Goal: Task Accomplishment & Management: Complete application form

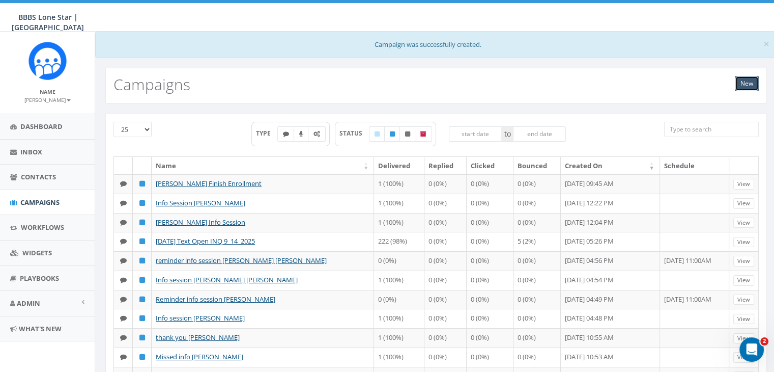
click at [739, 80] on link "New" at bounding box center [747, 83] width 24 height 15
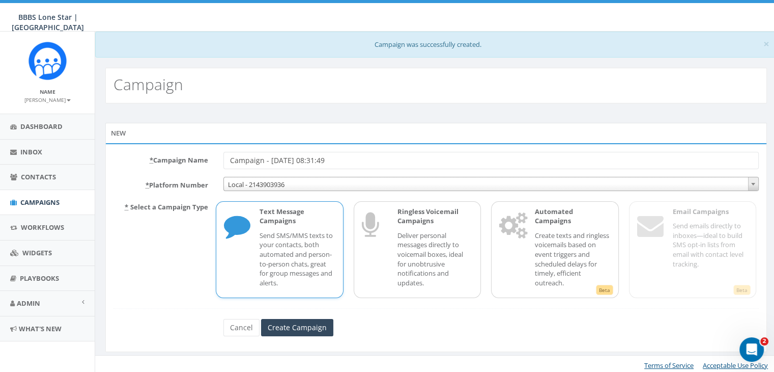
drag, startPoint x: 348, startPoint y: 158, endPoint x: 196, endPoint y: 158, distance: 151.7
click at [196, 158] on div "* Campaign Name Campaign - 09/16/2025, 08:31:49" at bounding box center [436, 160] width 661 height 17
type input "[PERSON_NAME] final contact"
click at [314, 328] on input "Create Campaign" at bounding box center [297, 327] width 72 height 17
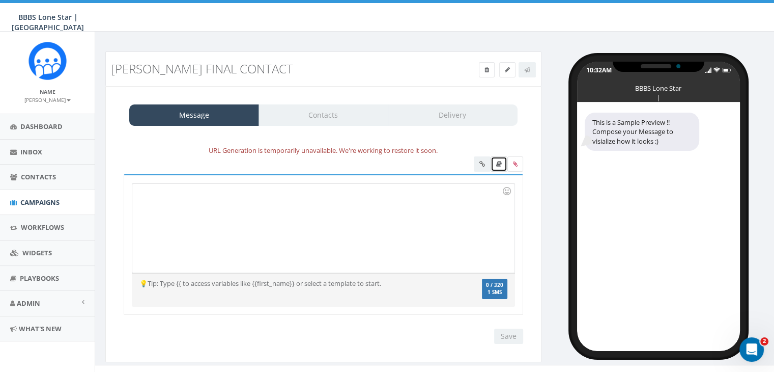
click at [502, 161] on link at bounding box center [499, 163] width 17 height 15
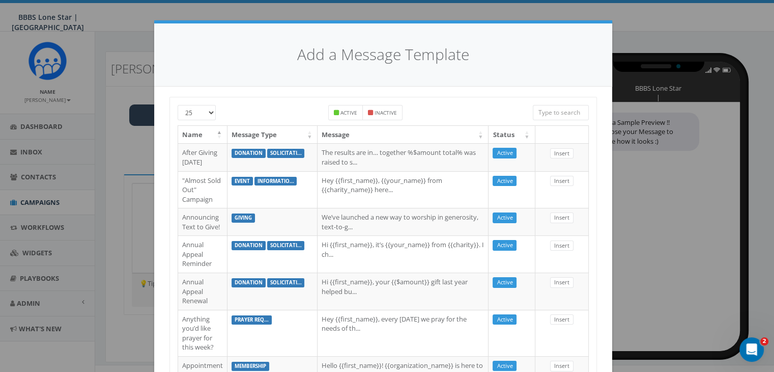
click at [556, 110] on input "search" at bounding box center [561, 112] width 56 height 15
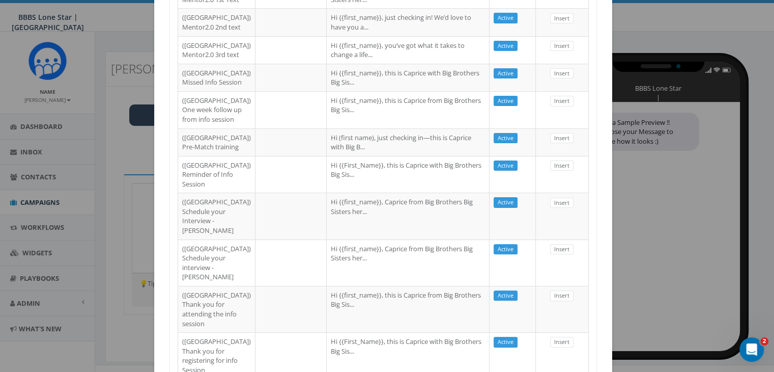
scroll to position [204, 0]
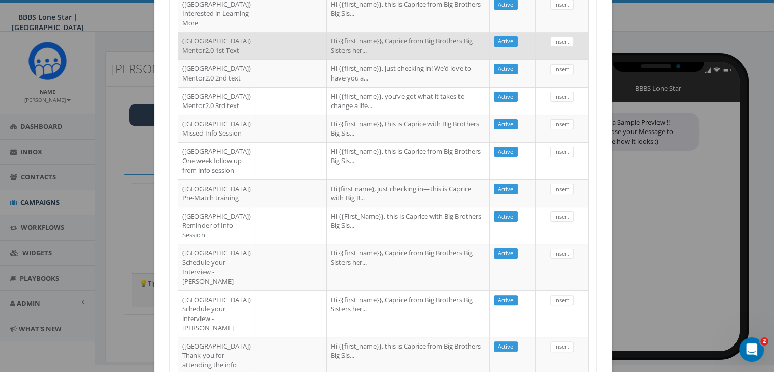
type input "dallas"
click at [327, 59] on td "Hi {{first_name}}, Caprice from Big Brothers Big Sisters her..." at bounding box center [408, 45] width 163 height 27
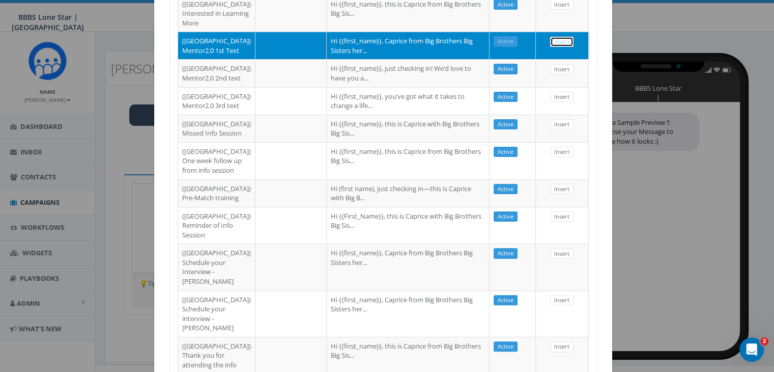
click at [560, 47] on link "Insert" at bounding box center [561, 42] width 23 height 11
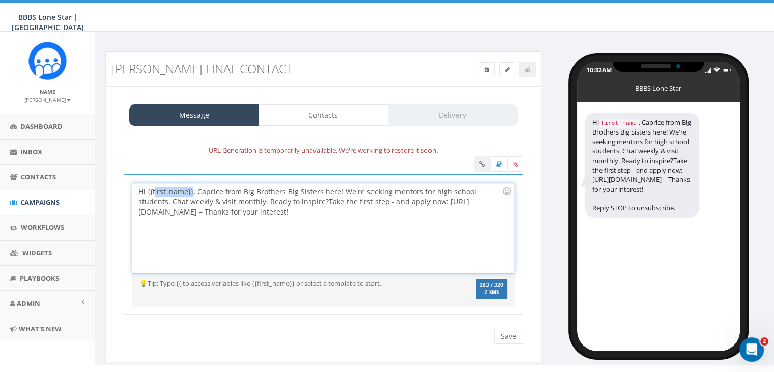
drag, startPoint x: 192, startPoint y: 190, endPoint x: 154, endPoint y: 190, distance: 38.7
click at [154, 190] on div "Hi {{first_name}}, Caprice from Big Brothers Big Sisters here! We're seeking me…" at bounding box center [323, 227] width 382 height 89
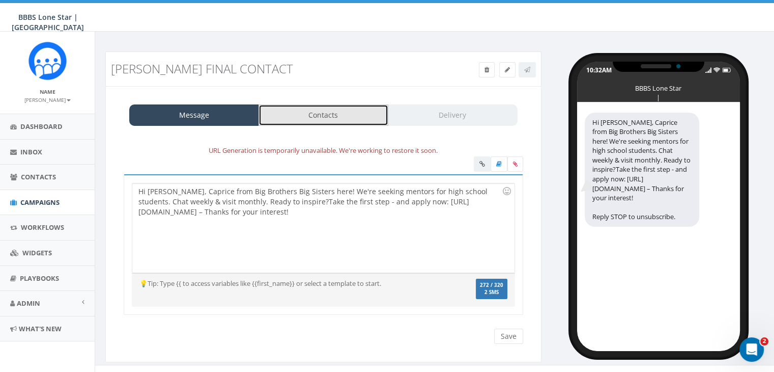
click at [320, 116] on link "Contacts" at bounding box center [324, 114] width 130 height 21
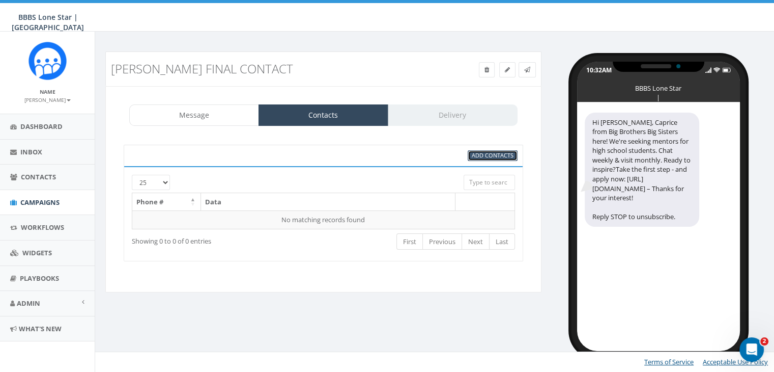
click at [480, 155] on span "Add Contacts" at bounding box center [493, 155] width 42 height 8
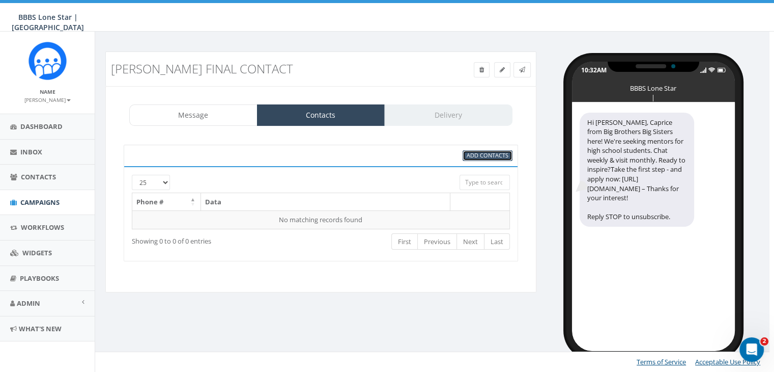
click at [491, 155] on span "Add Contacts" at bounding box center [488, 155] width 42 height 8
click at [482, 154] on span "Add Contacts" at bounding box center [488, 155] width 42 height 8
select select
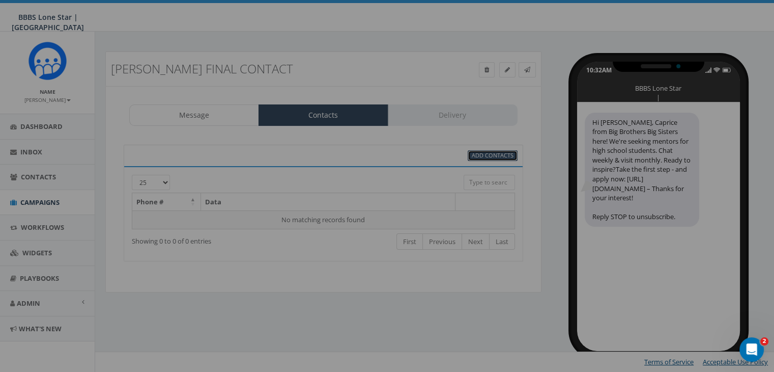
scroll to position [0, 0]
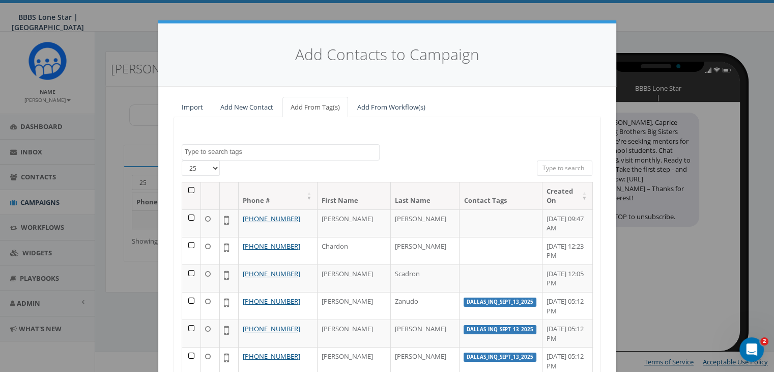
click at [555, 165] on input "search" at bounding box center [565, 167] width 56 height 15
paste input "(214) 414-5729"
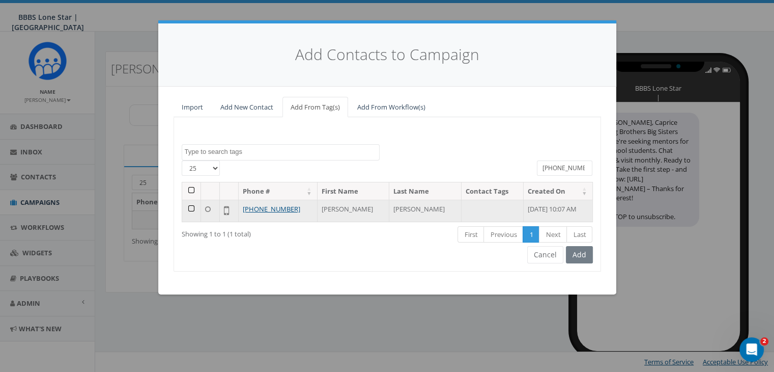
type input "(214) 414-5729"
click at [189, 208] on td at bounding box center [191, 211] width 19 height 22
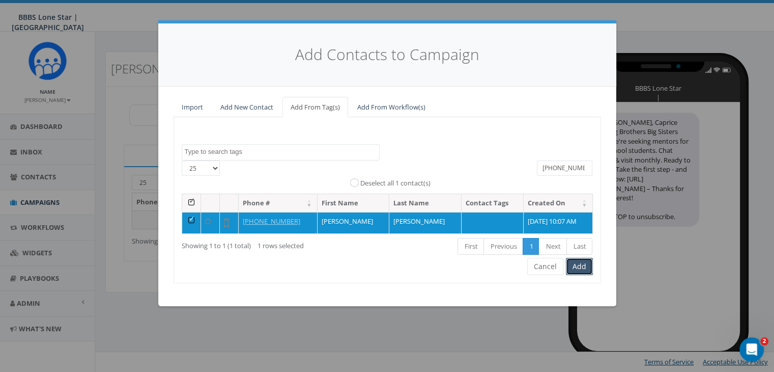
click at [578, 265] on button "Add" at bounding box center [579, 266] width 27 height 17
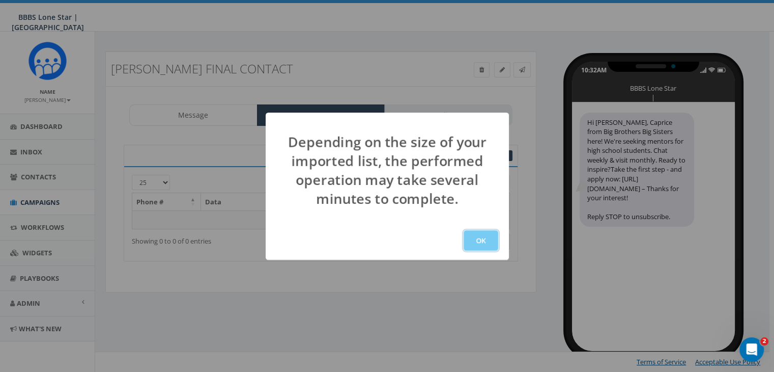
click at [478, 241] on button "OK" at bounding box center [481, 240] width 35 height 20
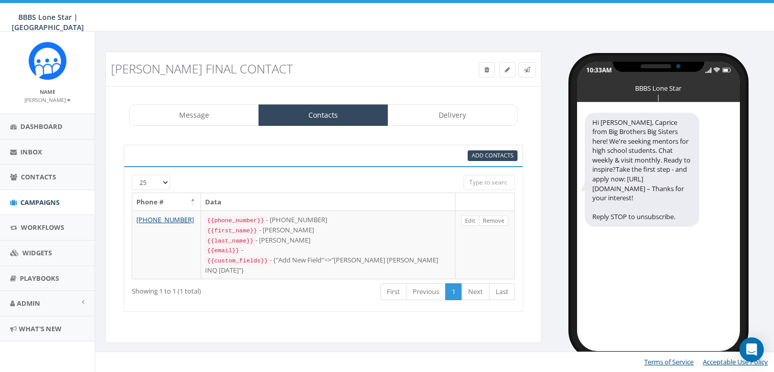
select select "1730"
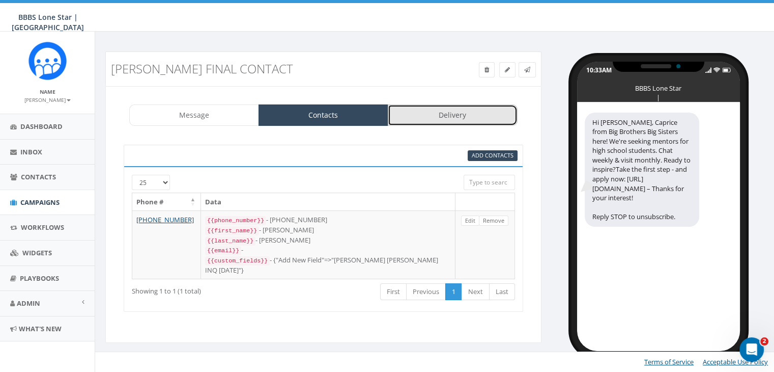
click at [417, 111] on link "Delivery" at bounding box center [453, 114] width 130 height 21
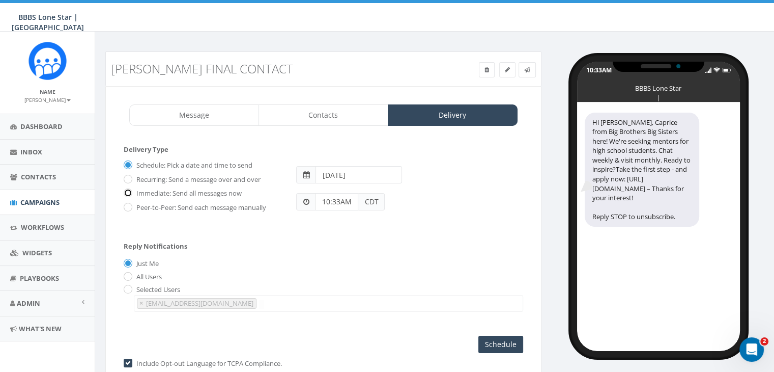
click at [126, 190] on input "Immediate: Send all messages now" at bounding box center [127, 193] width 7 height 7
radio input "true"
click at [506, 338] on input "Send Now" at bounding box center [499, 343] width 48 height 17
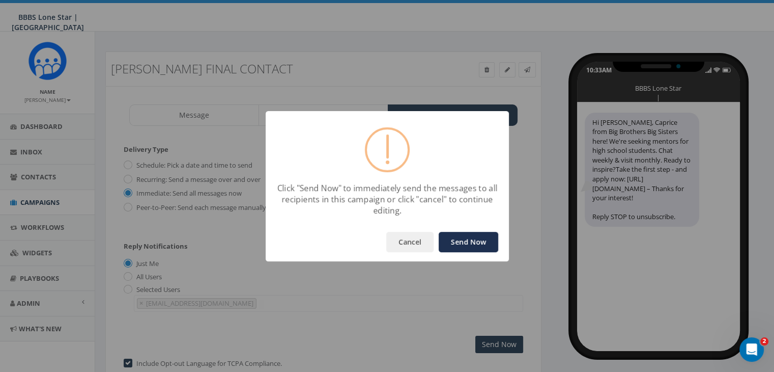
click at [464, 237] on button "Send Now" at bounding box center [469, 242] width 60 height 20
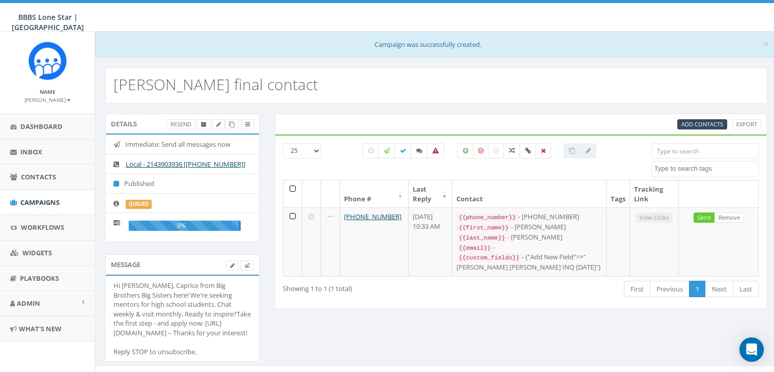
select select
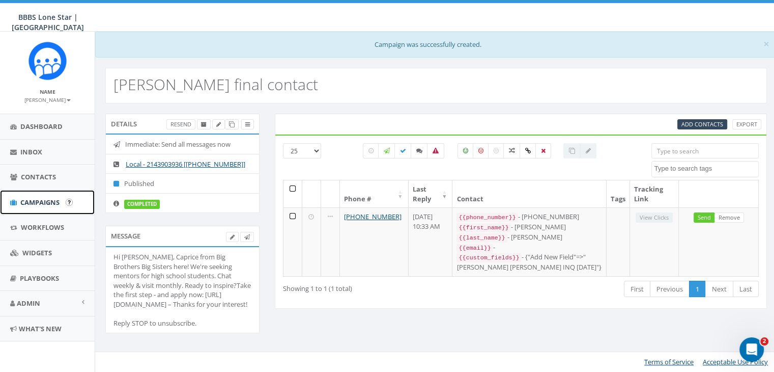
click at [34, 196] on link "Campaigns" at bounding box center [47, 202] width 95 height 25
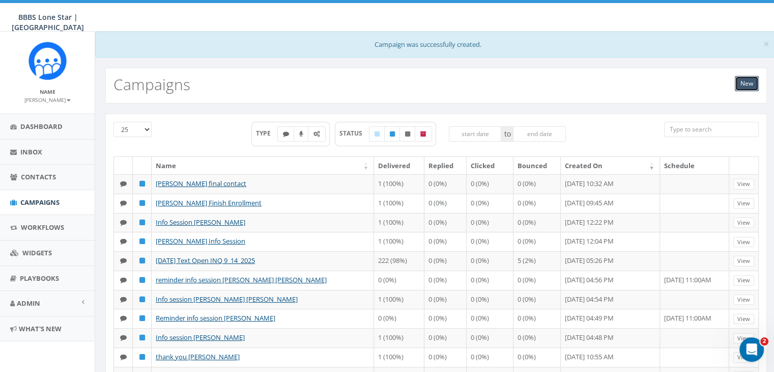
click at [736, 83] on link "New" at bounding box center [747, 83] width 24 height 15
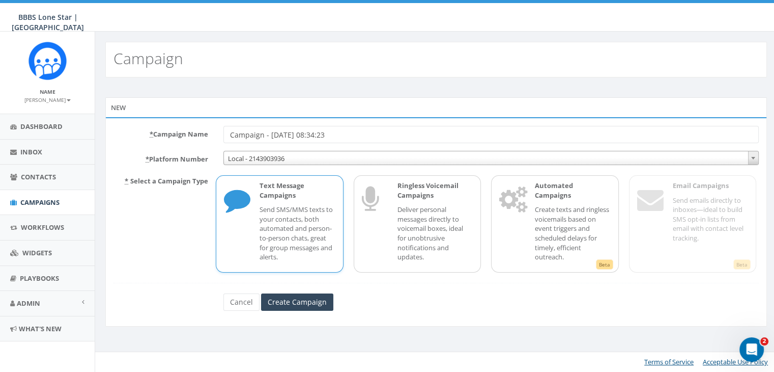
drag, startPoint x: 348, startPoint y: 135, endPoint x: 173, endPoint y: 137, distance: 175.6
click at [173, 137] on div "* Campaign Name Campaign - 09/16/2025, 08:34:23" at bounding box center [436, 134] width 661 height 17
type input "Laura Alvarado Final contact"
click at [281, 300] on input "Create Campaign" at bounding box center [297, 301] width 72 height 17
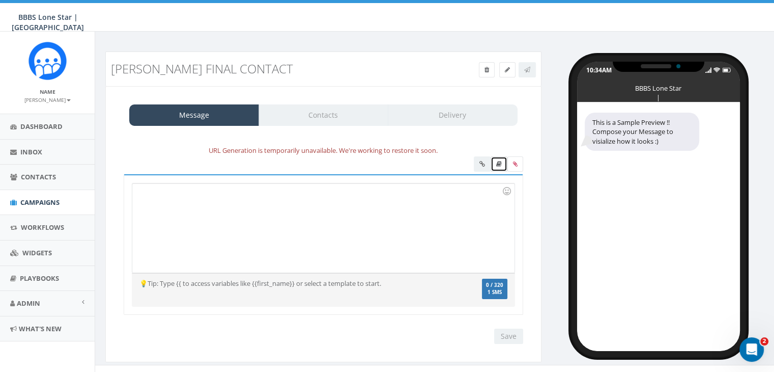
click at [498, 162] on icon at bounding box center [499, 164] width 6 height 6
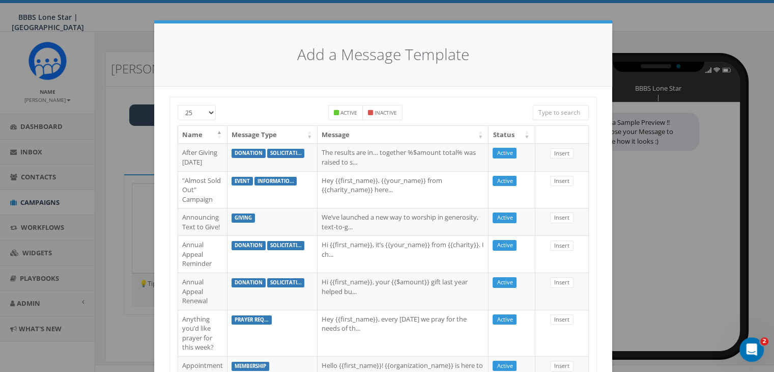
click at [565, 111] on input "search" at bounding box center [561, 112] width 56 height 15
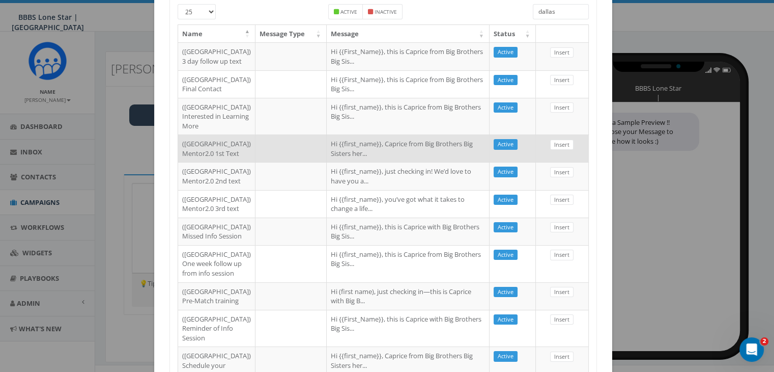
scroll to position [102, 0]
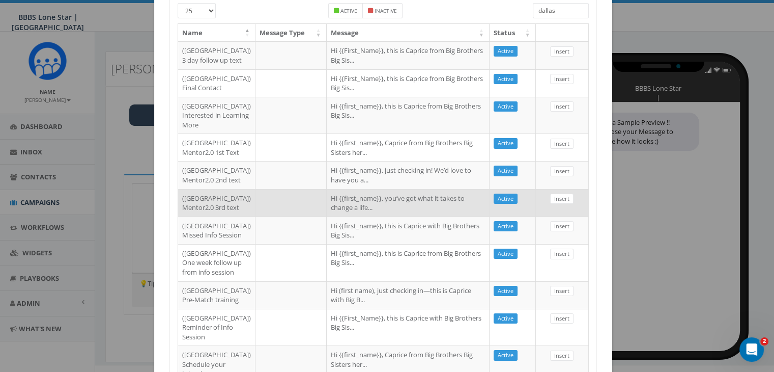
type input "dallas"
click at [377, 216] on td "Hi {{first_name}}, you’ve got what it takes to change a life..." at bounding box center [408, 202] width 163 height 27
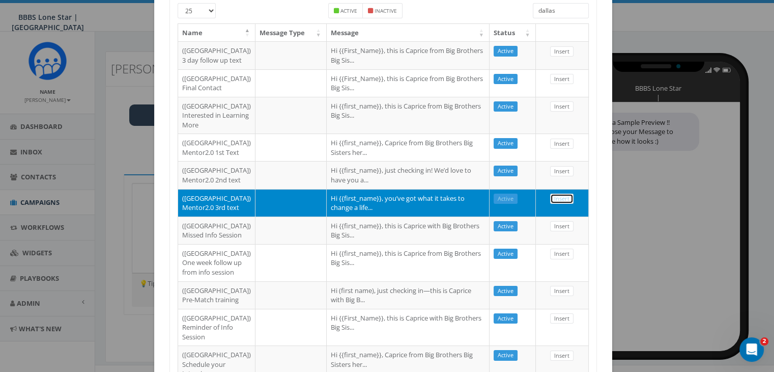
click at [558, 204] on link "Insert" at bounding box center [561, 198] width 23 height 11
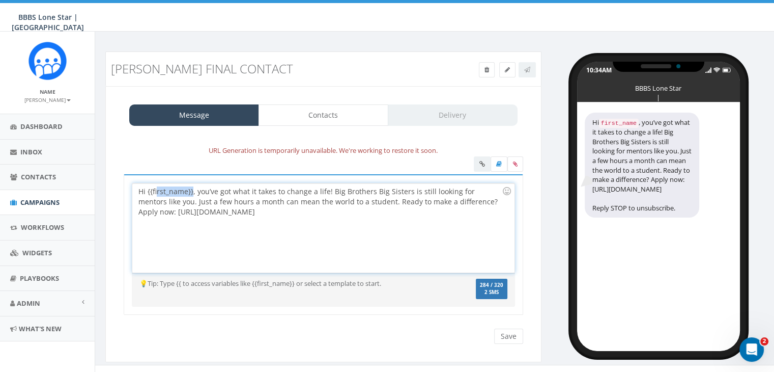
drag, startPoint x: 191, startPoint y: 190, endPoint x: 157, endPoint y: 189, distance: 34.6
click at [157, 189] on div "Hi {{first_name}}, you’ve got what it takes to change a life! Big Brothers Big …" at bounding box center [323, 227] width 382 height 89
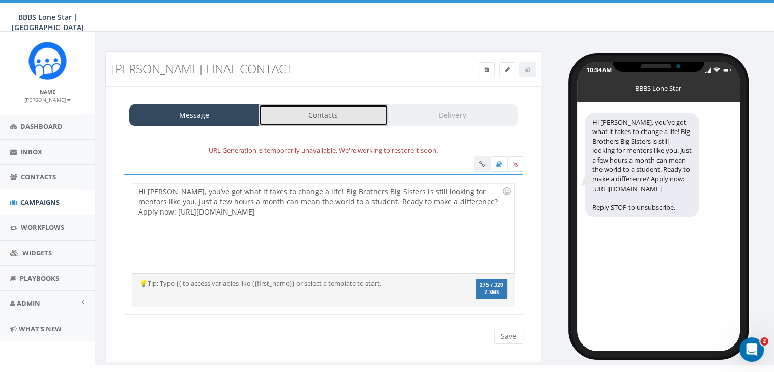
click at [336, 121] on link "Contacts" at bounding box center [324, 114] width 130 height 21
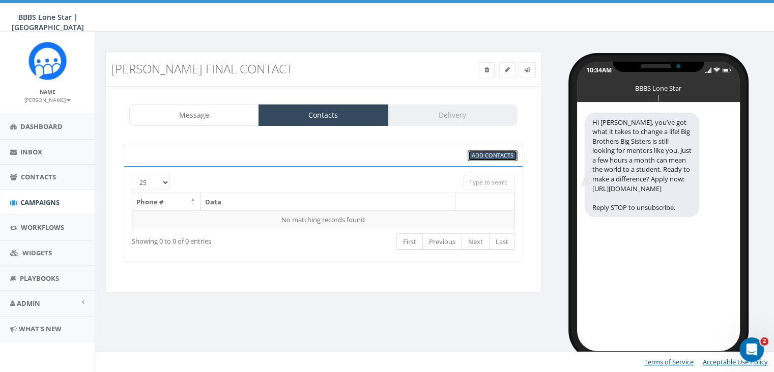
click at [504, 155] on span "Add Contacts" at bounding box center [493, 155] width 42 height 8
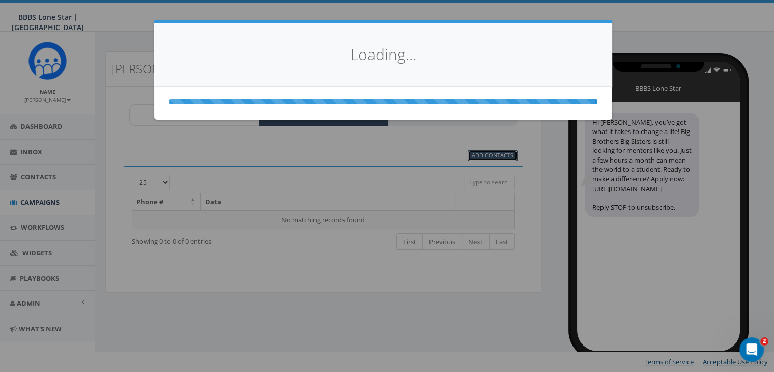
scroll to position [0, 0]
select select
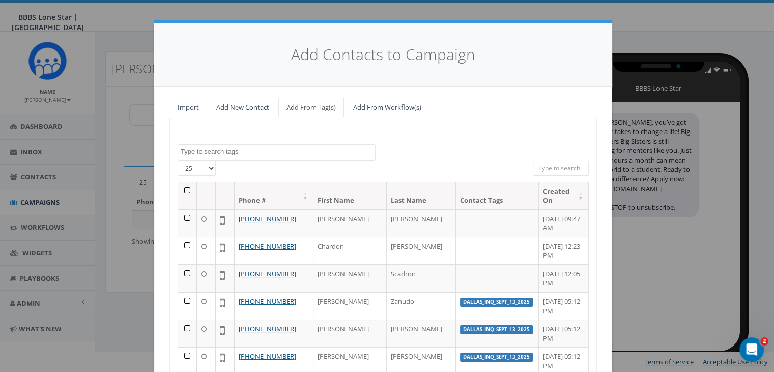
click at [550, 168] on input "search" at bounding box center [561, 167] width 56 height 15
paste input "(407) 429-9337"
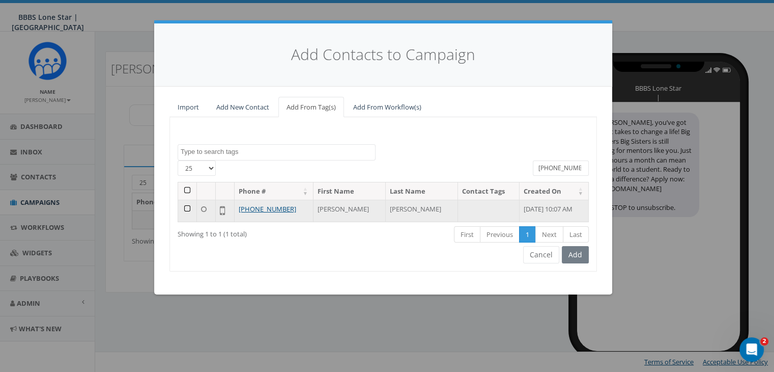
type input "(407) 429-9337"
click at [188, 207] on td at bounding box center [187, 211] width 19 height 22
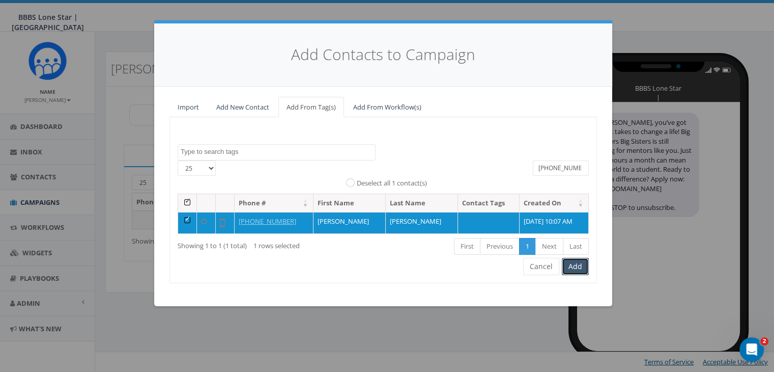
click at [580, 265] on button "Add" at bounding box center [575, 266] width 27 height 17
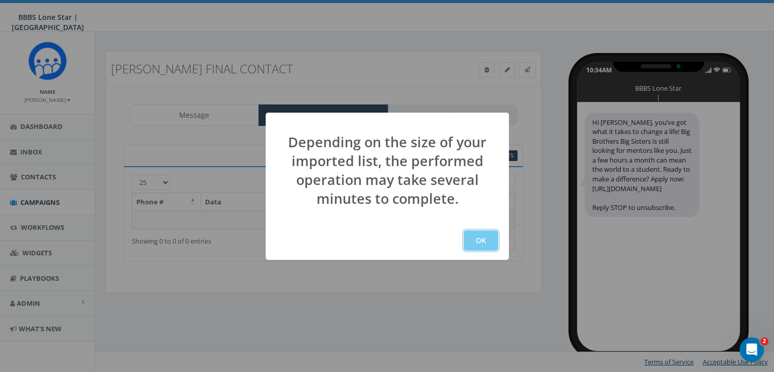
click at [486, 238] on button "OK" at bounding box center [481, 240] width 35 height 20
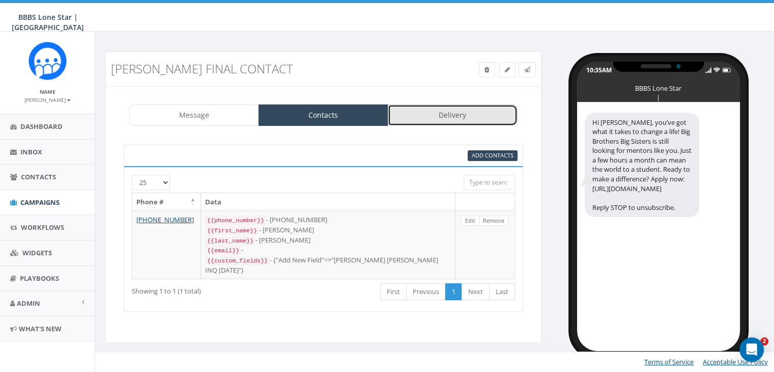
click at [439, 117] on link "Delivery" at bounding box center [453, 114] width 130 height 21
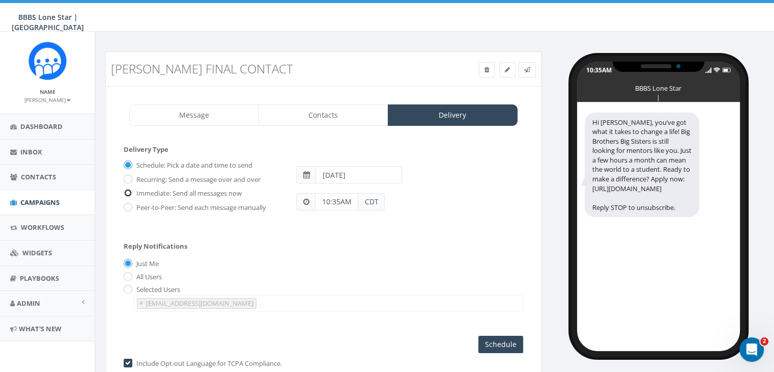
click at [128, 190] on input "Immediate: Send all messages now" at bounding box center [127, 193] width 7 height 7
radio input "true"
click at [522, 344] on input "Send Now" at bounding box center [499, 343] width 48 height 17
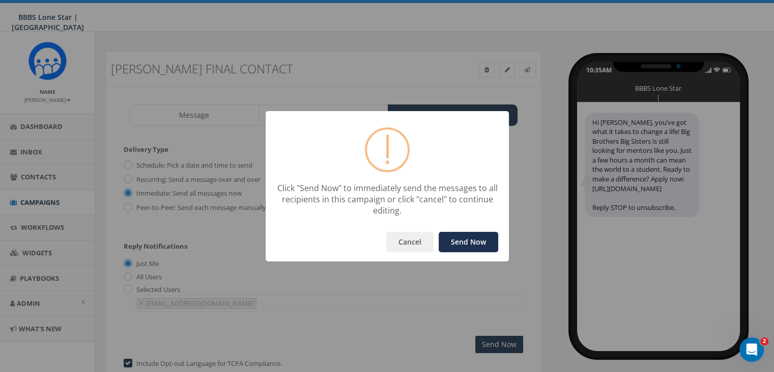
click at [472, 244] on button "Send Now" at bounding box center [469, 242] width 60 height 20
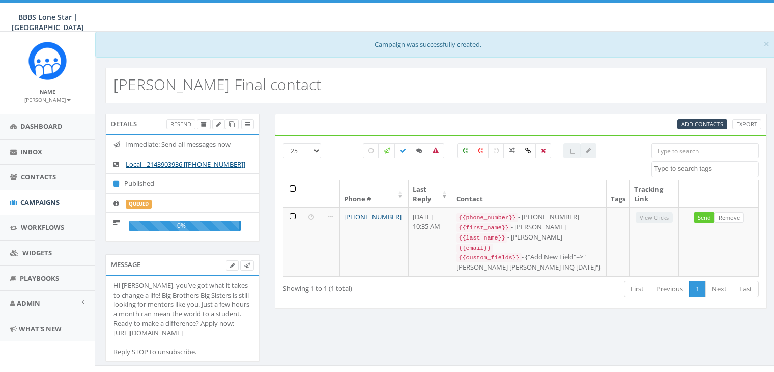
select select
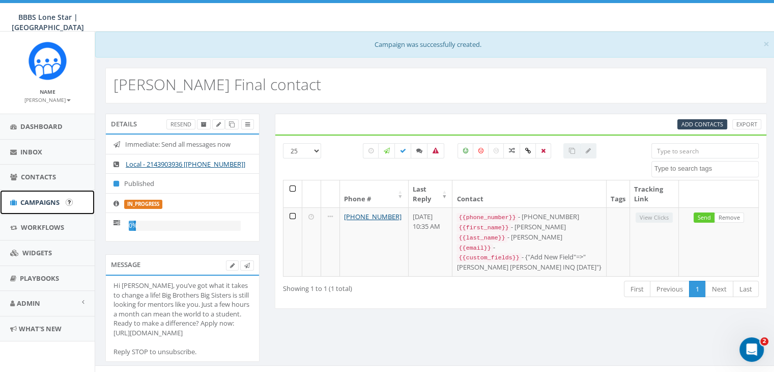
click at [48, 198] on span "Campaigns" at bounding box center [39, 201] width 39 height 9
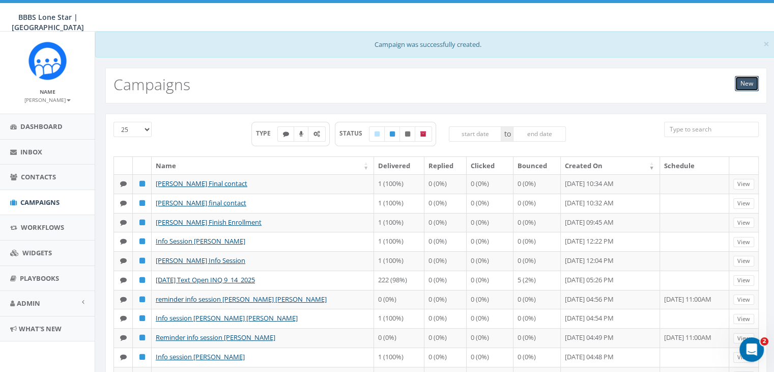
click at [742, 84] on link "New" at bounding box center [747, 83] width 24 height 15
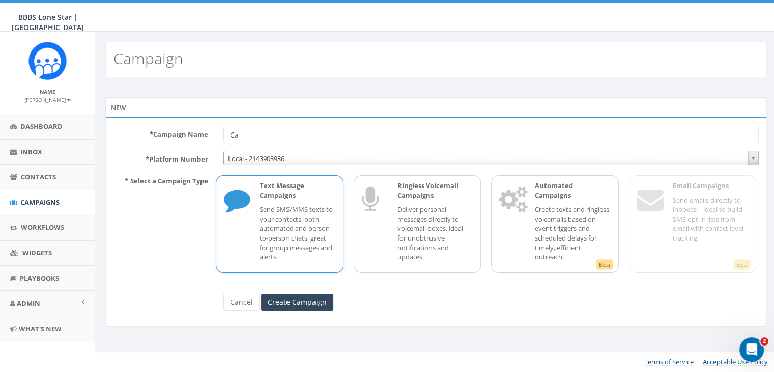
type input "C"
type input "[PERSON_NAME] Final contact"
click at [302, 292] on form "* Campaign Name [PERSON_NAME] Final contact * Platform Number Local - 214390393…" at bounding box center [435, 218] width 645 height 185
click at [302, 295] on input "Create Campaign" at bounding box center [297, 301] width 72 height 17
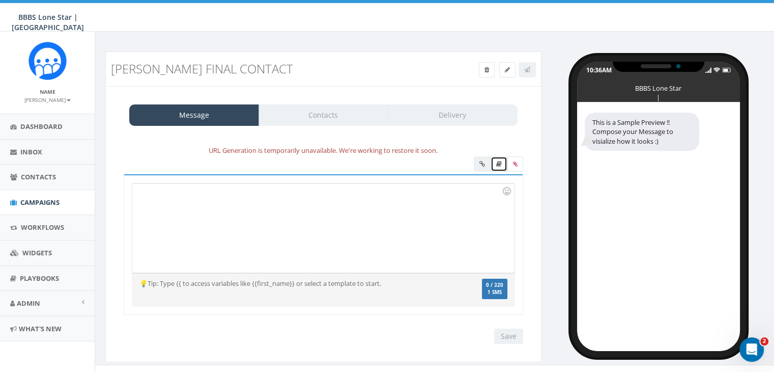
click at [498, 159] on link at bounding box center [499, 163] width 17 height 15
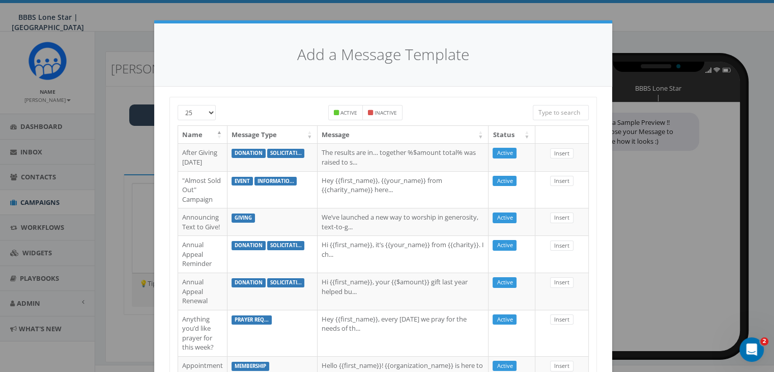
click at [551, 112] on input "search" at bounding box center [561, 112] width 56 height 15
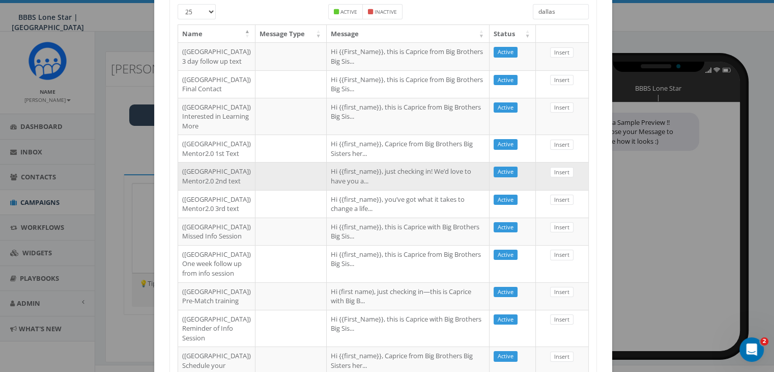
scroll to position [102, 0]
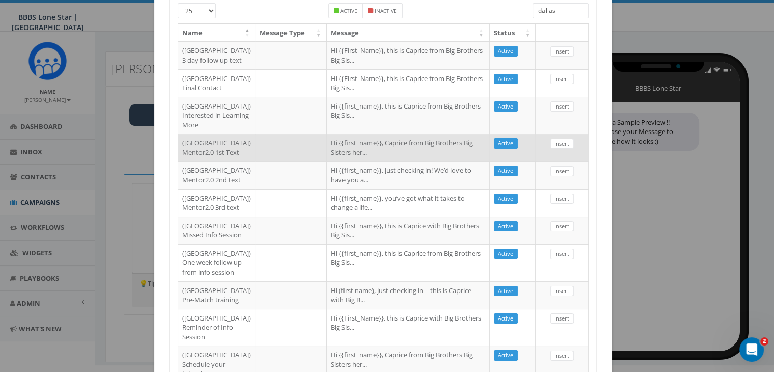
type input "dallas"
click at [366, 161] on td "Hi {{first_name}}, Caprice from Big Brothers Big Sisters her..." at bounding box center [408, 146] width 163 height 27
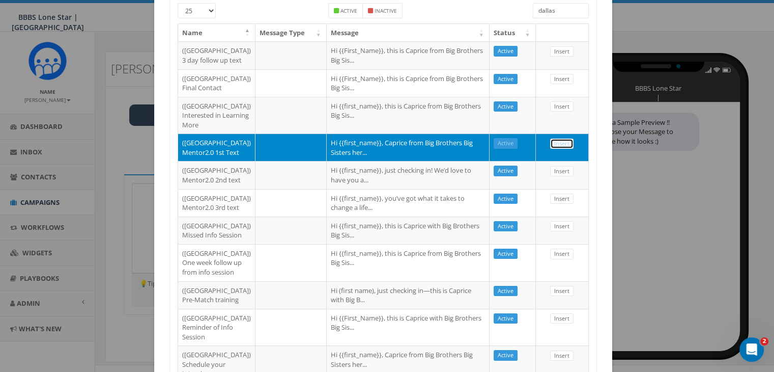
click at [554, 149] on link "Insert" at bounding box center [561, 143] width 23 height 11
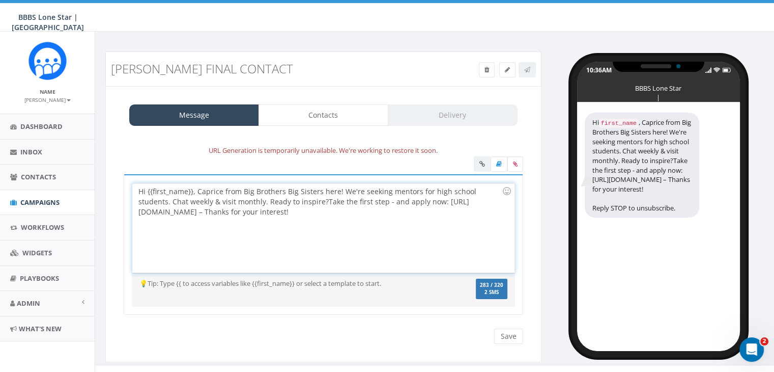
click at [191, 190] on div "Hi {{first_name}}, Caprice from Big Brothers Big Sisters here! We're seeking me…" at bounding box center [323, 227] width 382 height 89
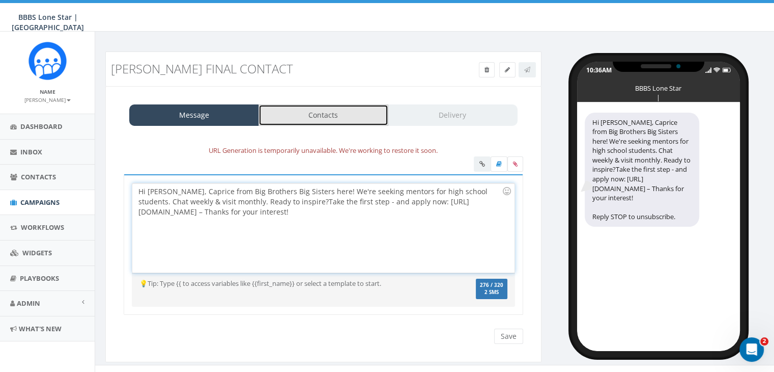
click at [335, 113] on link "Contacts" at bounding box center [324, 114] width 130 height 21
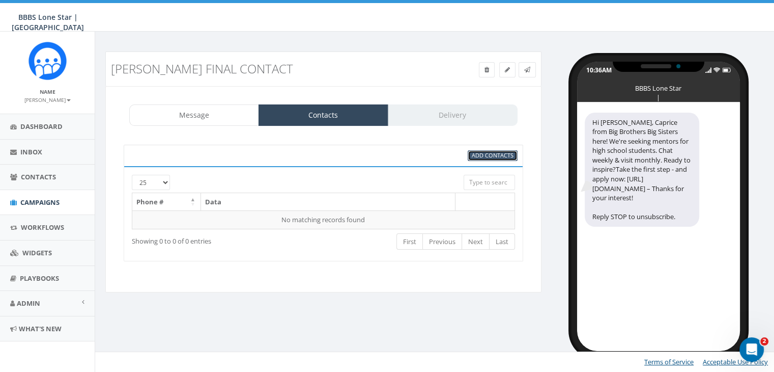
click at [479, 155] on span "Add Contacts" at bounding box center [493, 155] width 42 height 8
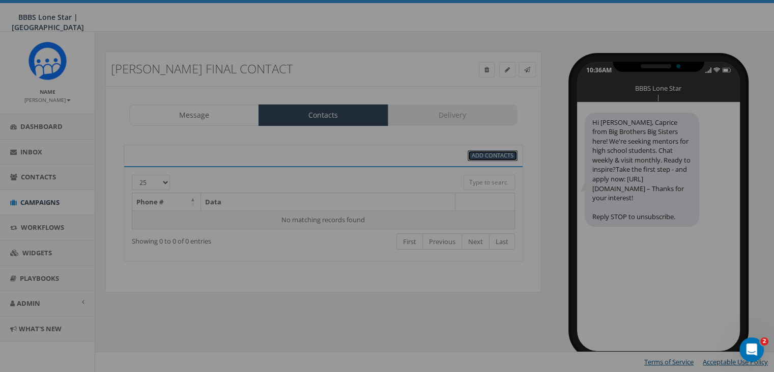
scroll to position [0, 0]
select select
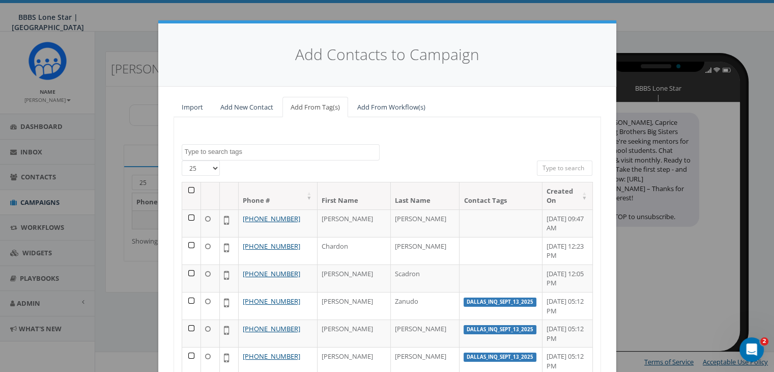
click at [542, 164] on input "search" at bounding box center [565, 167] width 56 height 15
paste input "(214) 926-6898"
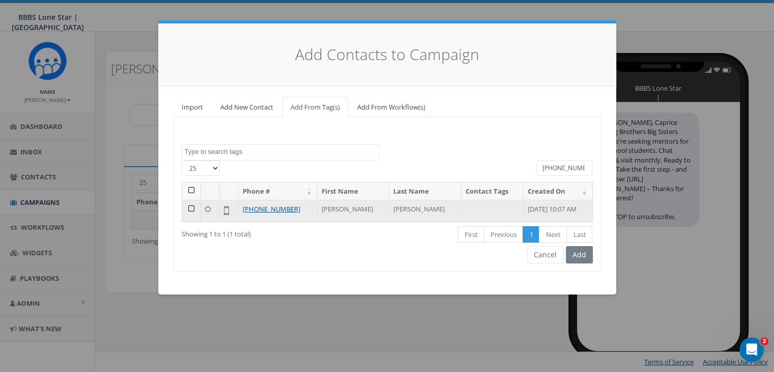
type input "(214) 926-6898"
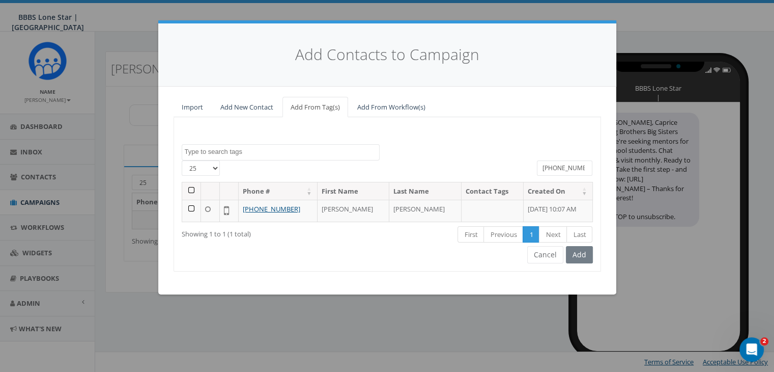
drag, startPoint x: 191, startPoint y: 207, endPoint x: 198, endPoint y: 208, distance: 7.3
click at [194, 207] on td at bounding box center [191, 211] width 19 height 22
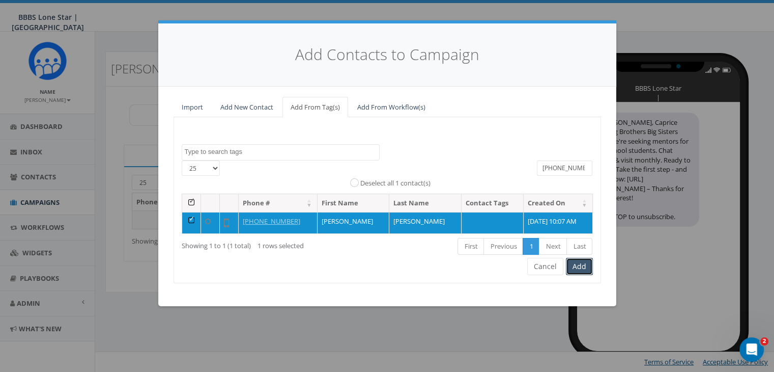
click at [572, 263] on button "Add" at bounding box center [579, 266] width 27 height 17
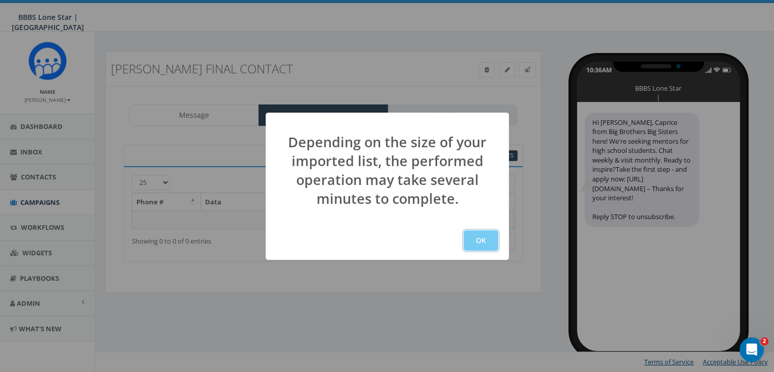
click at [482, 239] on button "OK" at bounding box center [481, 240] width 35 height 20
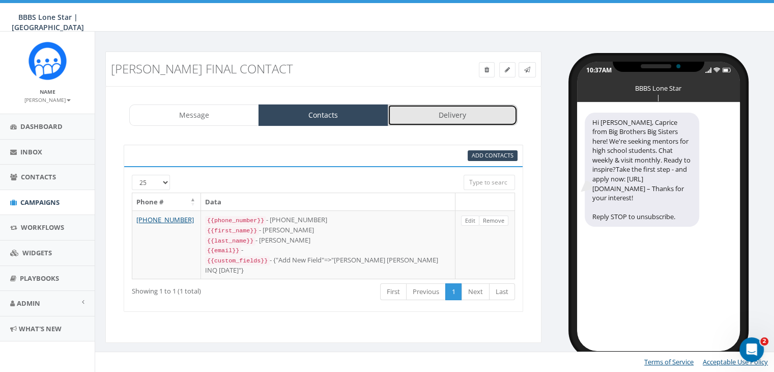
click at [432, 113] on link "Delivery" at bounding box center [453, 114] width 130 height 21
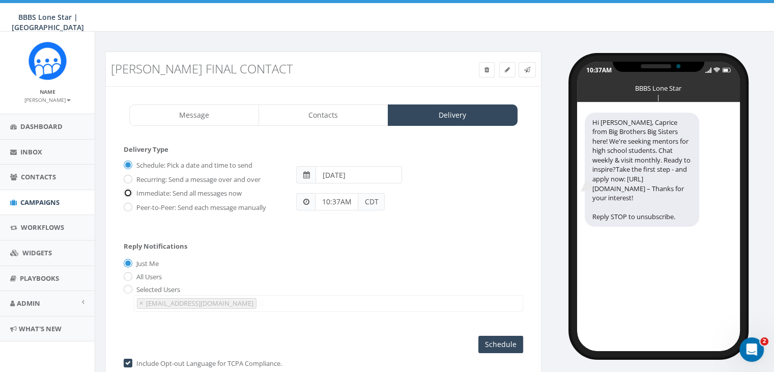
click at [125, 191] on input "Immediate: Send all messages now" at bounding box center [127, 193] width 7 height 7
radio input "true"
click at [497, 337] on input "Send Now" at bounding box center [499, 343] width 48 height 17
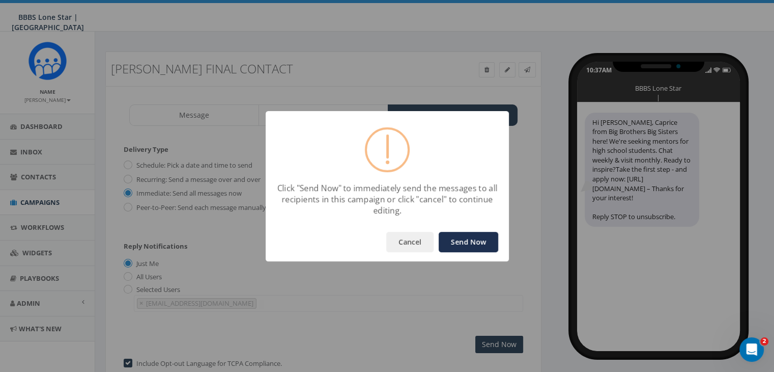
click at [486, 243] on button "Send Now" at bounding box center [469, 242] width 60 height 20
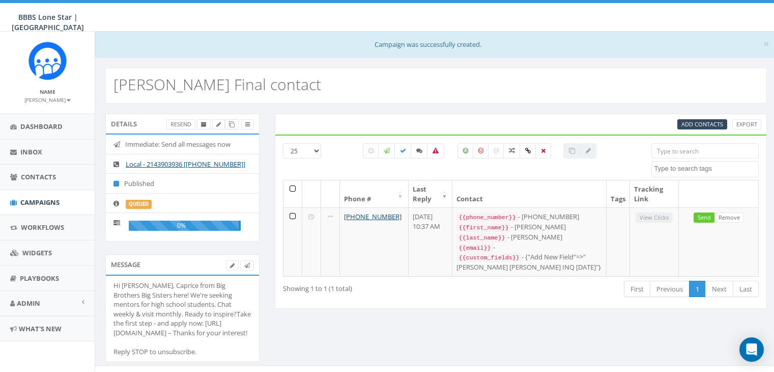
select select
